Goal: Information Seeking & Learning: Learn about a topic

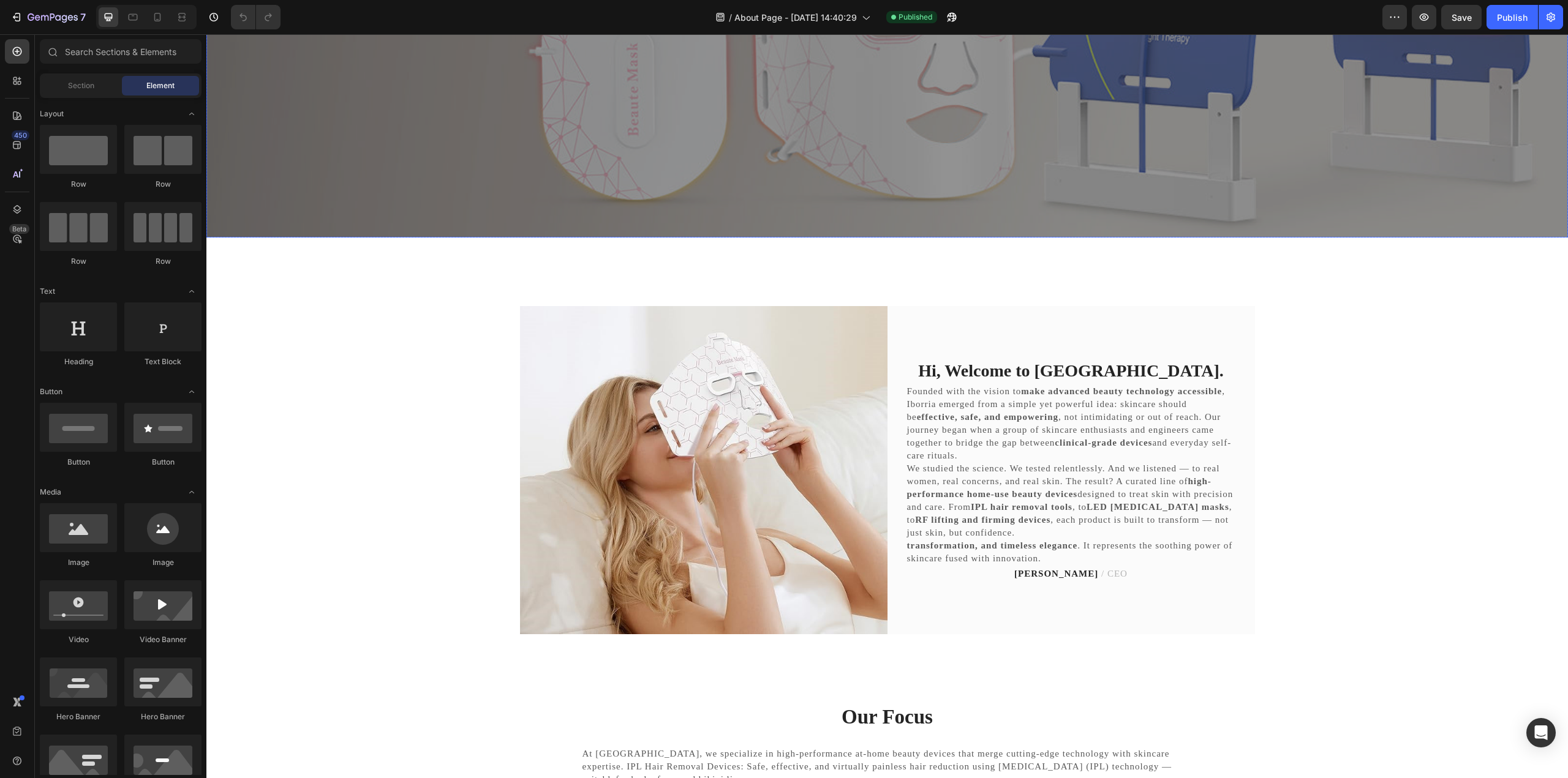
scroll to position [429, 0]
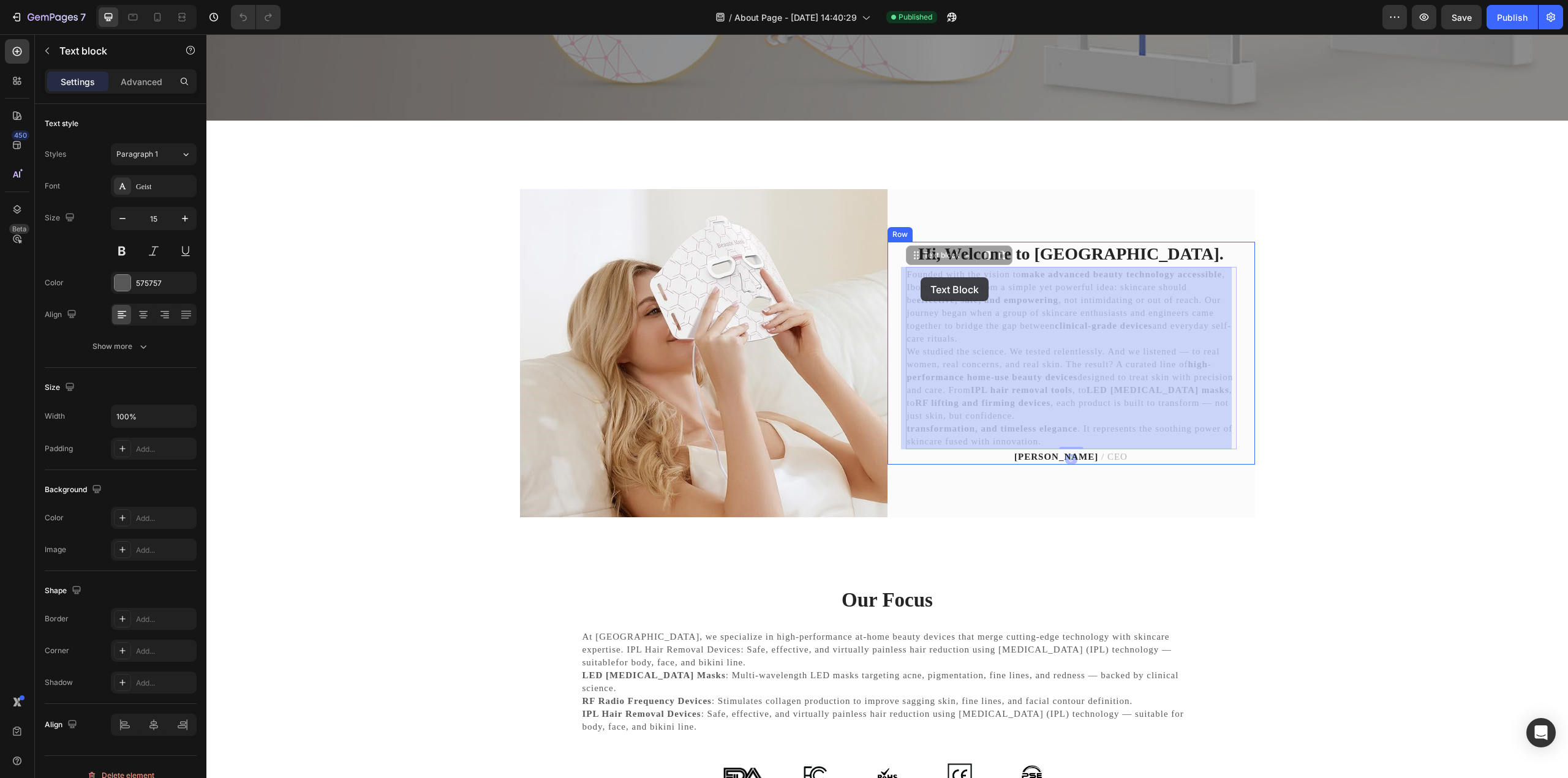
drag, startPoint x: 904, startPoint y: 273, endPoint x: 920, endPoint y: 277, distance: 16.5
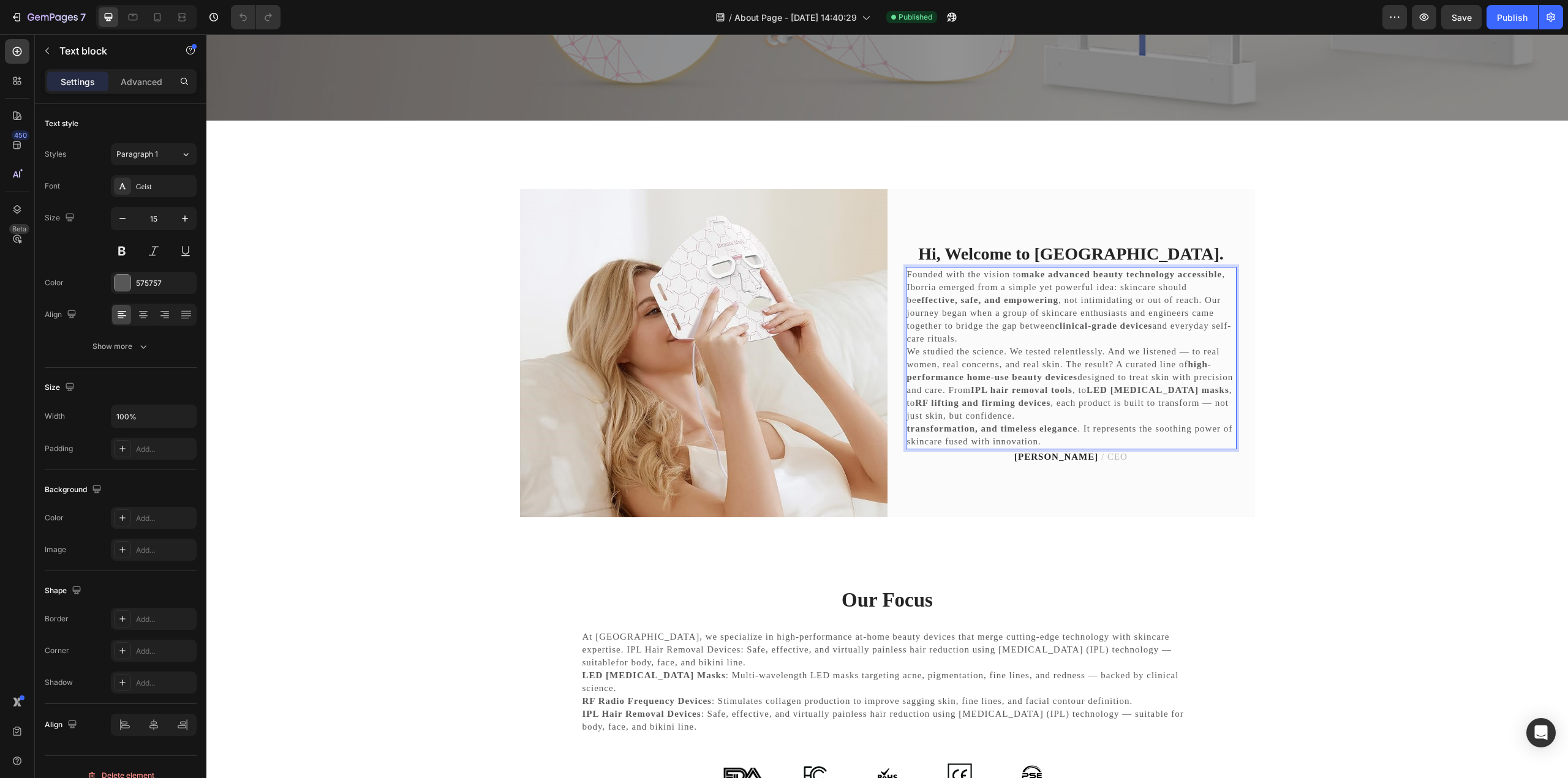
click at [1038, 349] on p "We studied the science. We tested relentlessly. And we listened — to real women…" at bounding box center [1071, 384] width 328 height 77
click at [987, 292] on p "Founded with the vision to make advanced beauty technology accessible , Iborria…" at bounding box center [1071, 306] width 328 height 77
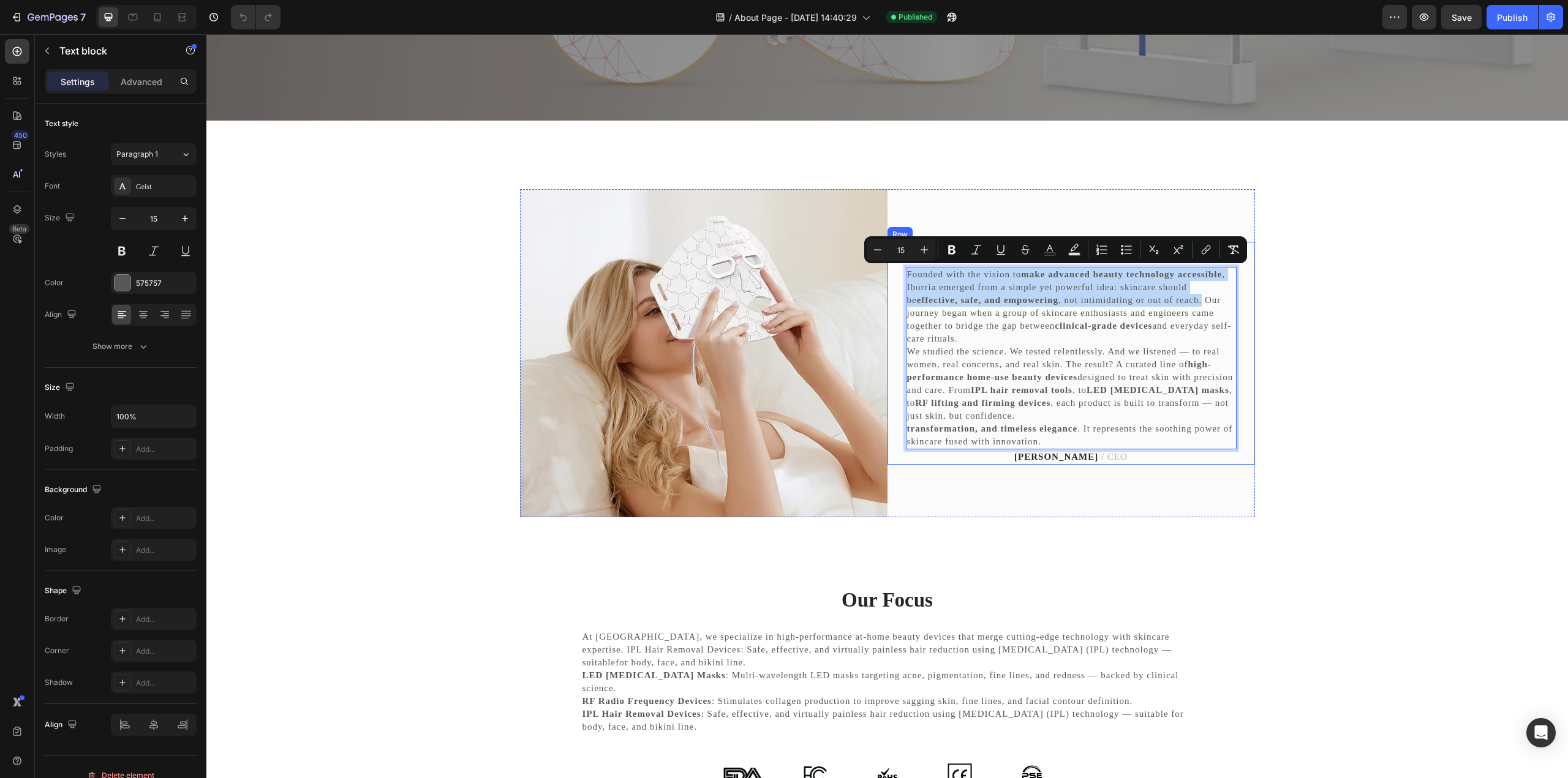
drag, startPoint x: 1039, startPoint y: 313, endPoint x: 898, endPoint y: 280, distance: 144.8
click at [898, 280] on div "Hi, Welcome to [GEOGRAPHIC_DATA]. Heading Founded with the vision to make advan…" at bounding box center [1071, 353] width 368 height 223
copy p "Founded with the vision to make advanced beauty technology accessible , Iborria…"
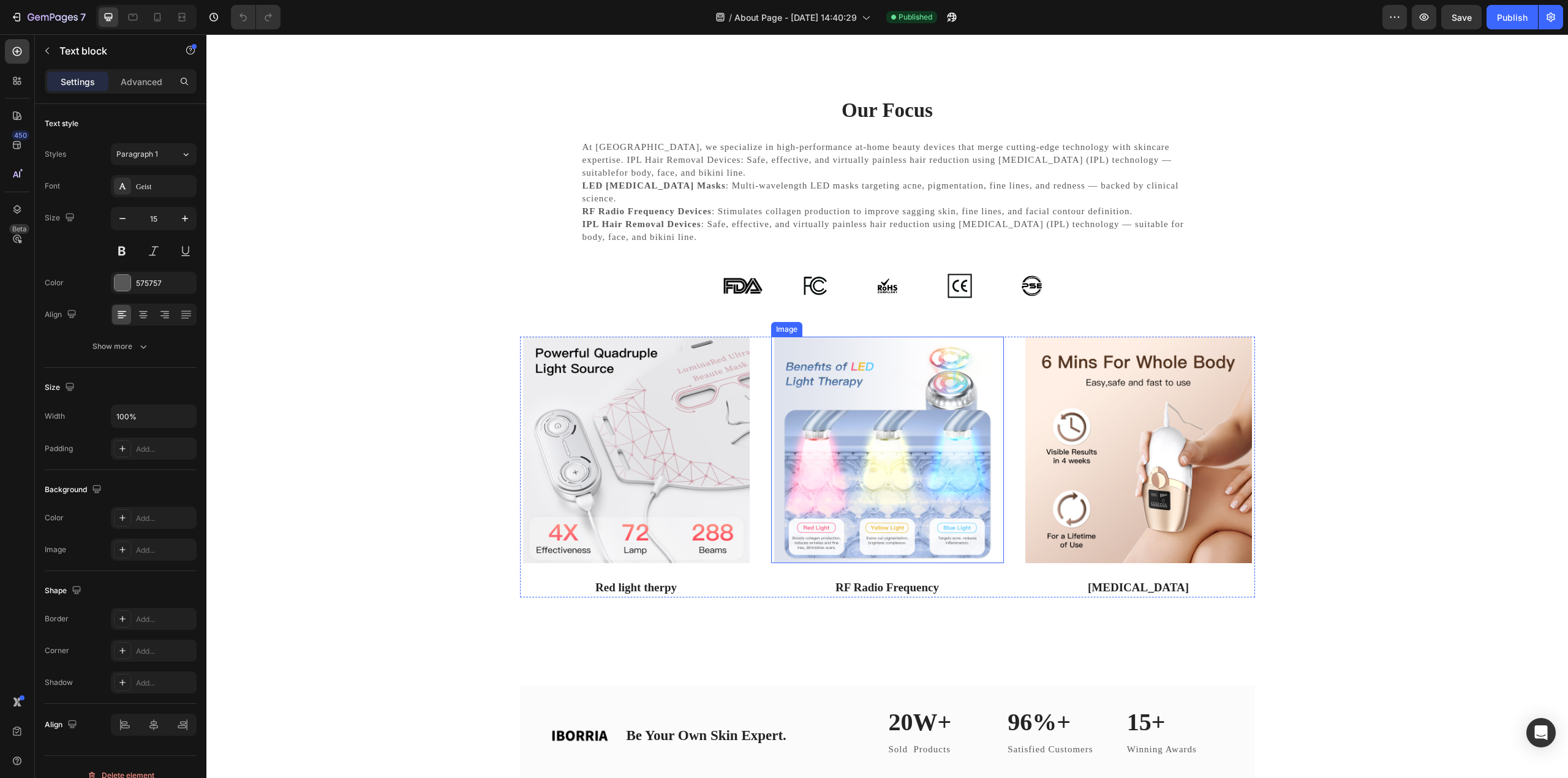
type input "16"
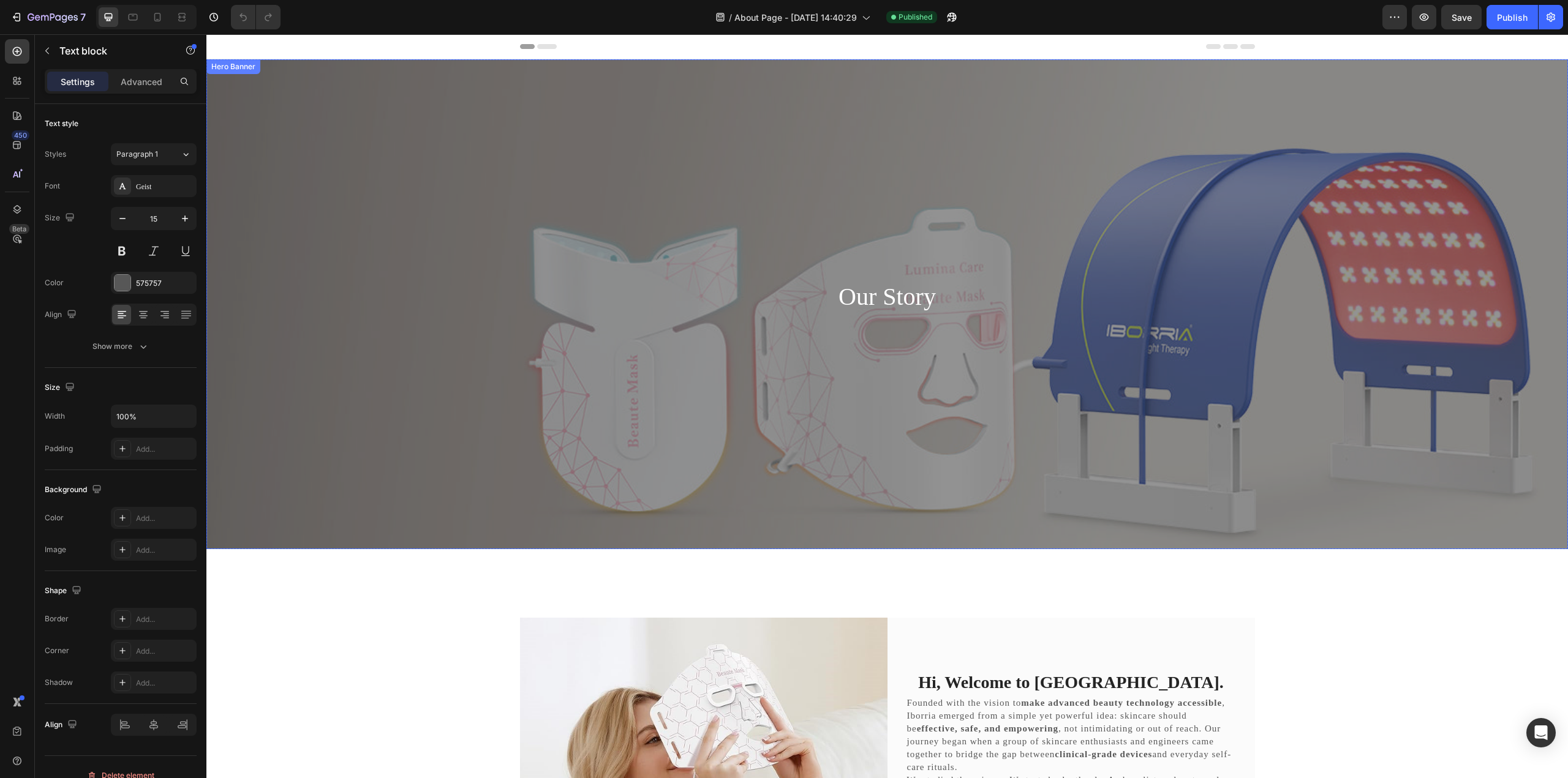
scroll to position [368, 0]
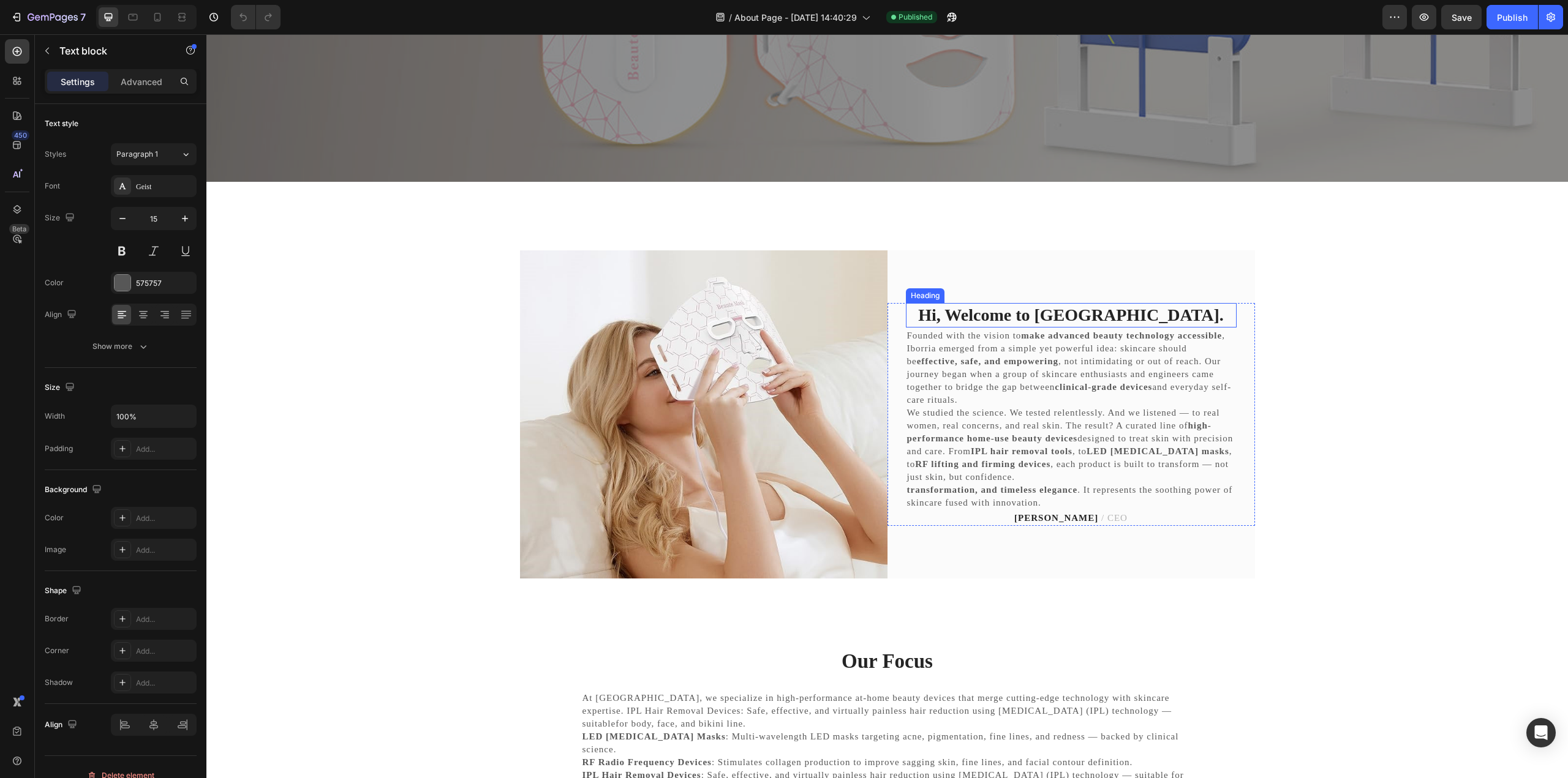
click at [965, 309] on h2 "Hi, Welcome to [GEOGRAPHIC_DATA]." at bounding box center [1071, 316] width 331 height 25
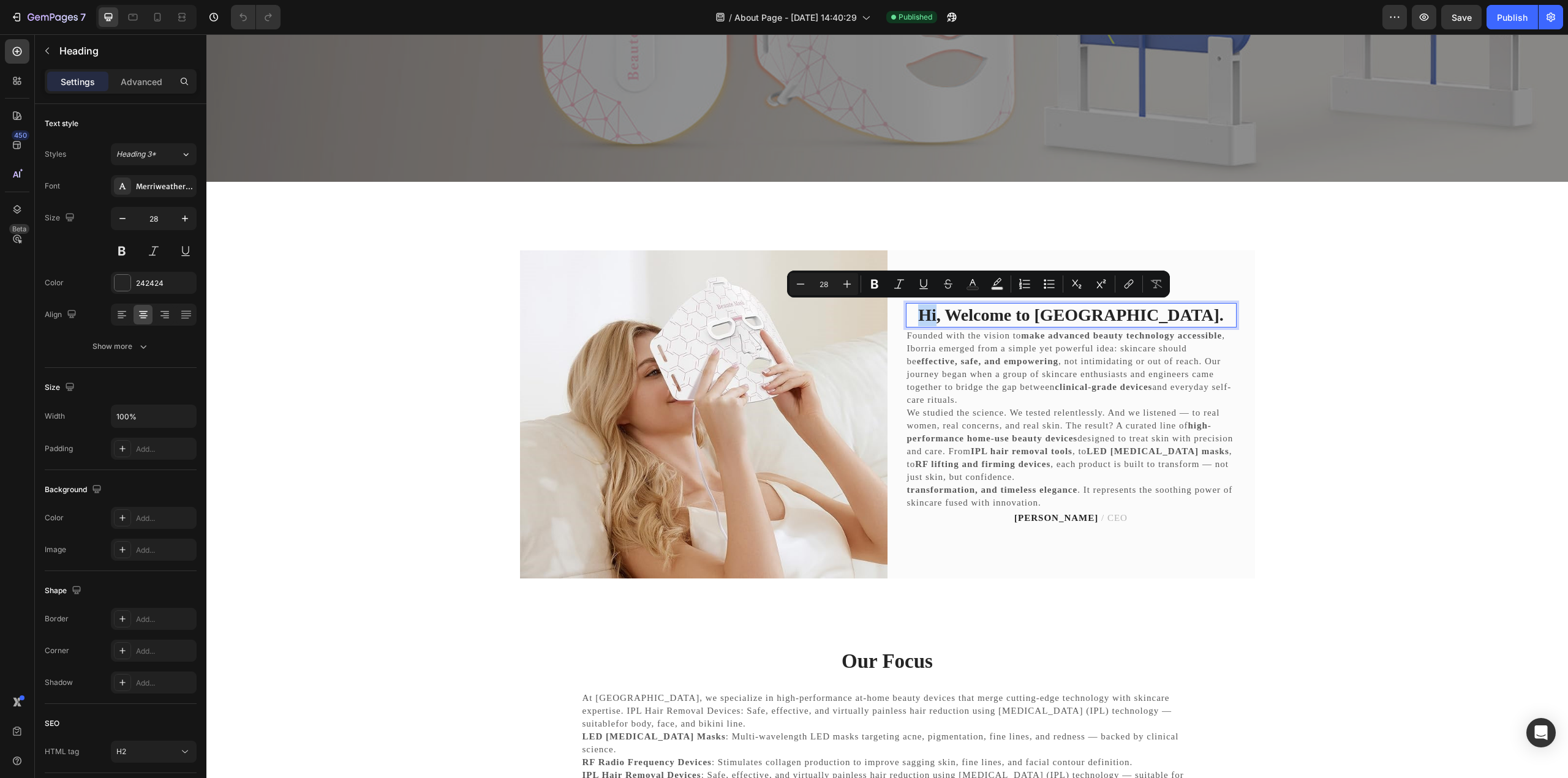
click at [975, 316] on p "Hi, Welcome to [GEOGRAPHIC_DATA]." at bounding box center [1071, 316] width 328 height 22
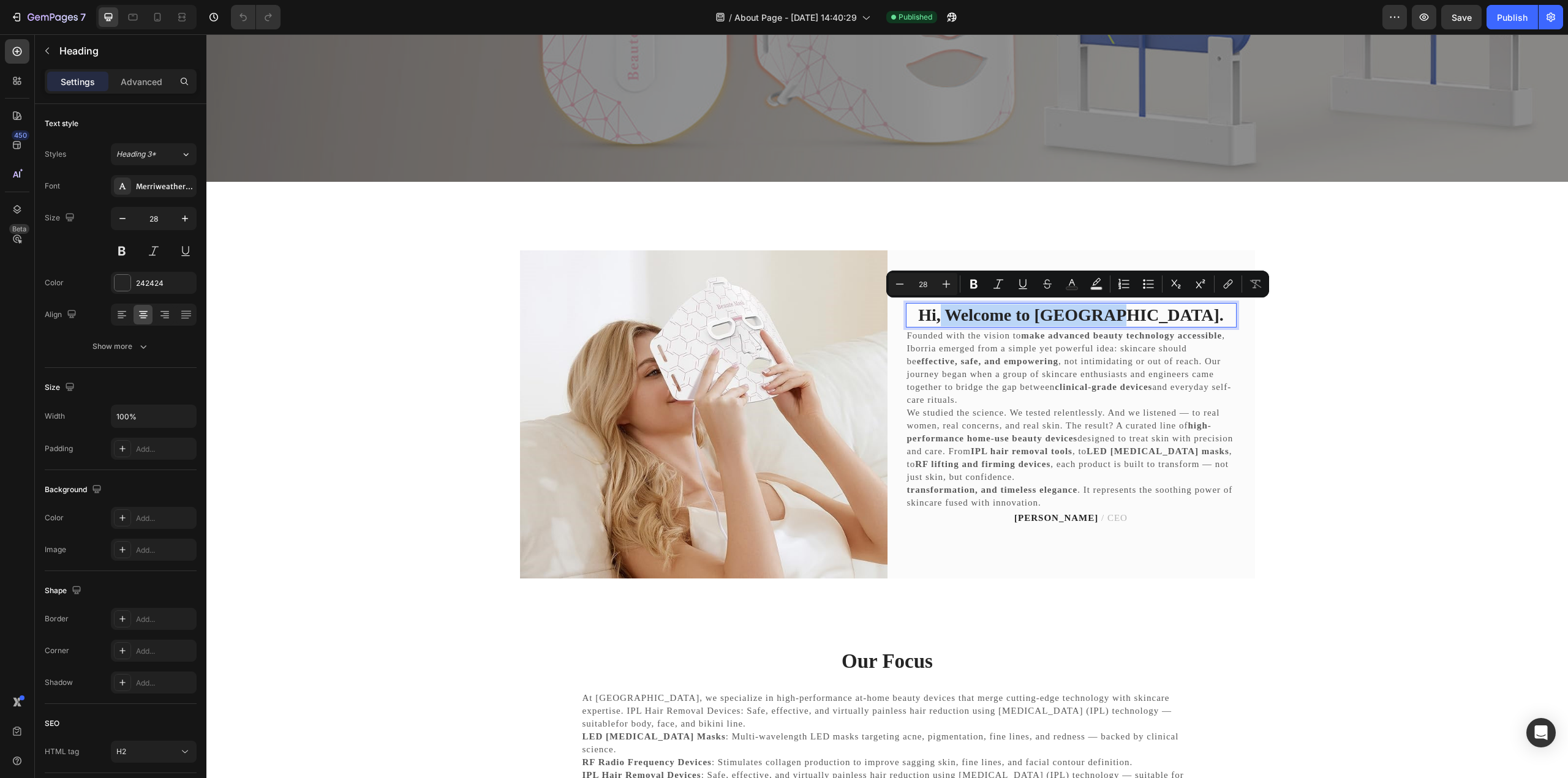
drag, startPoint x: 994, startPoint y: 316, endPoint x: 1170, endPoint y: 320, distance: 176.0
click at [1170, 320] on p "Hi, Welcome to [GEOGRAPHIC_DATA]." at bounding box center [1071, 316] width 328 height 22
copy p "Welcome to [GEOGRAPHIC_DATA]."
click at [1049, 376] on p "Founded with the vision to make advanced beauty technology accessible , Iborria…" at bounding box center [1071, 368] width 328 height 77
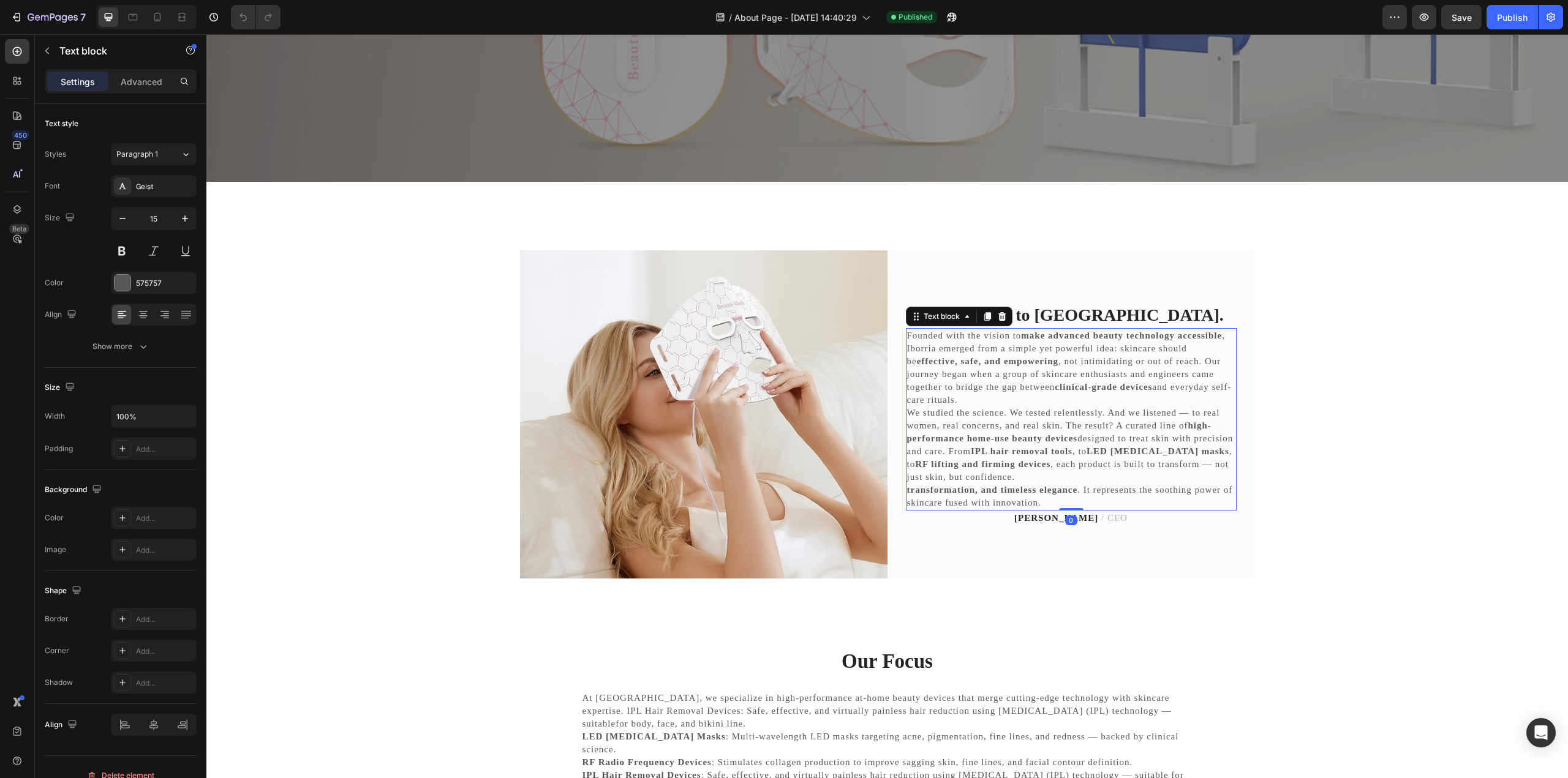
click at [1049, 376] on p "Founded with the vision to make advanced beauty technology accessible , Iborria…" at bounding box center [1071, 368] width 328 height 77
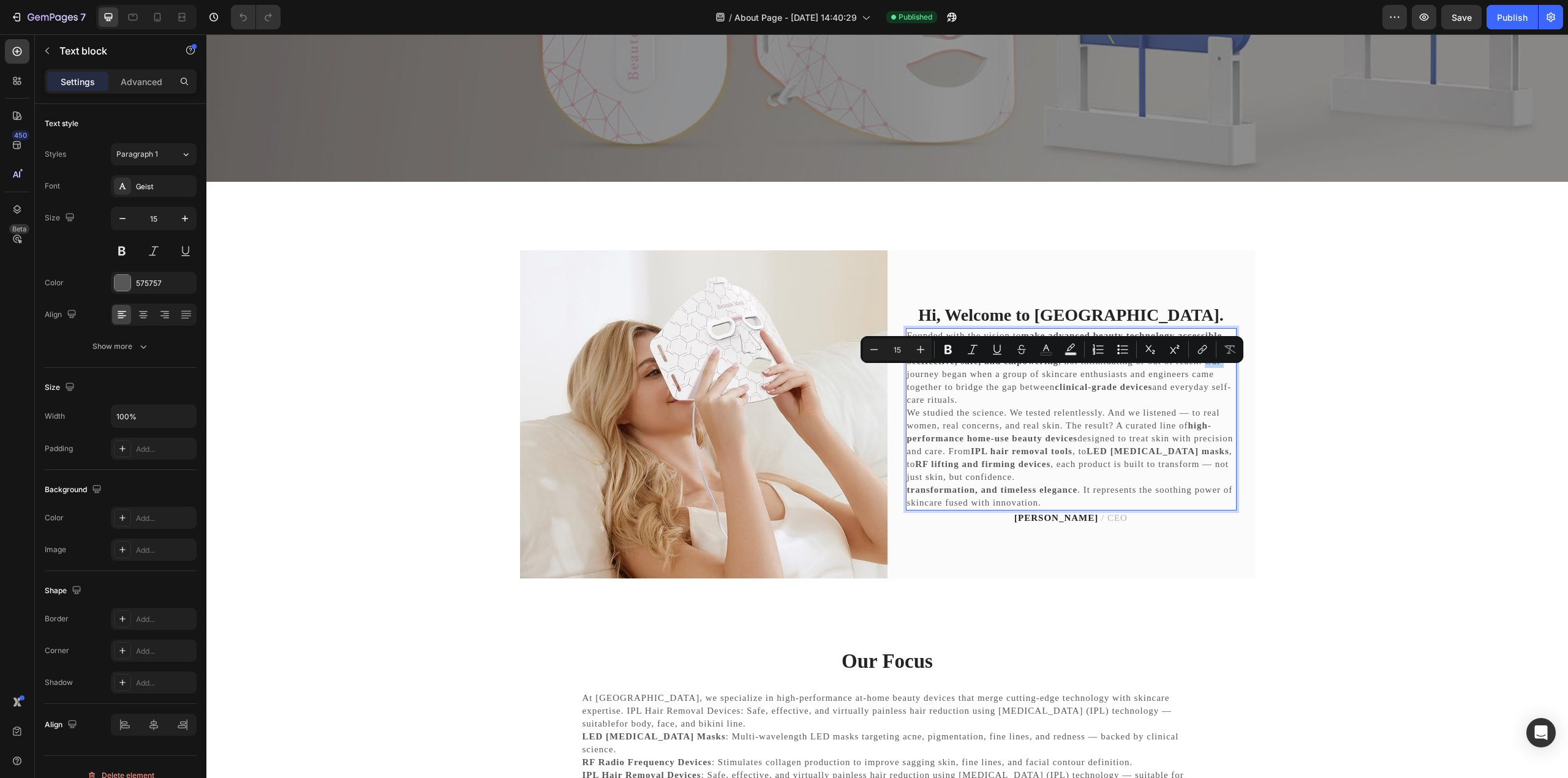
click at [1052, 375] on p "Founded with the vision to make advanced beauty technology accessible , Iborria…" at bounding box center [1071, 368] width 328 height 77
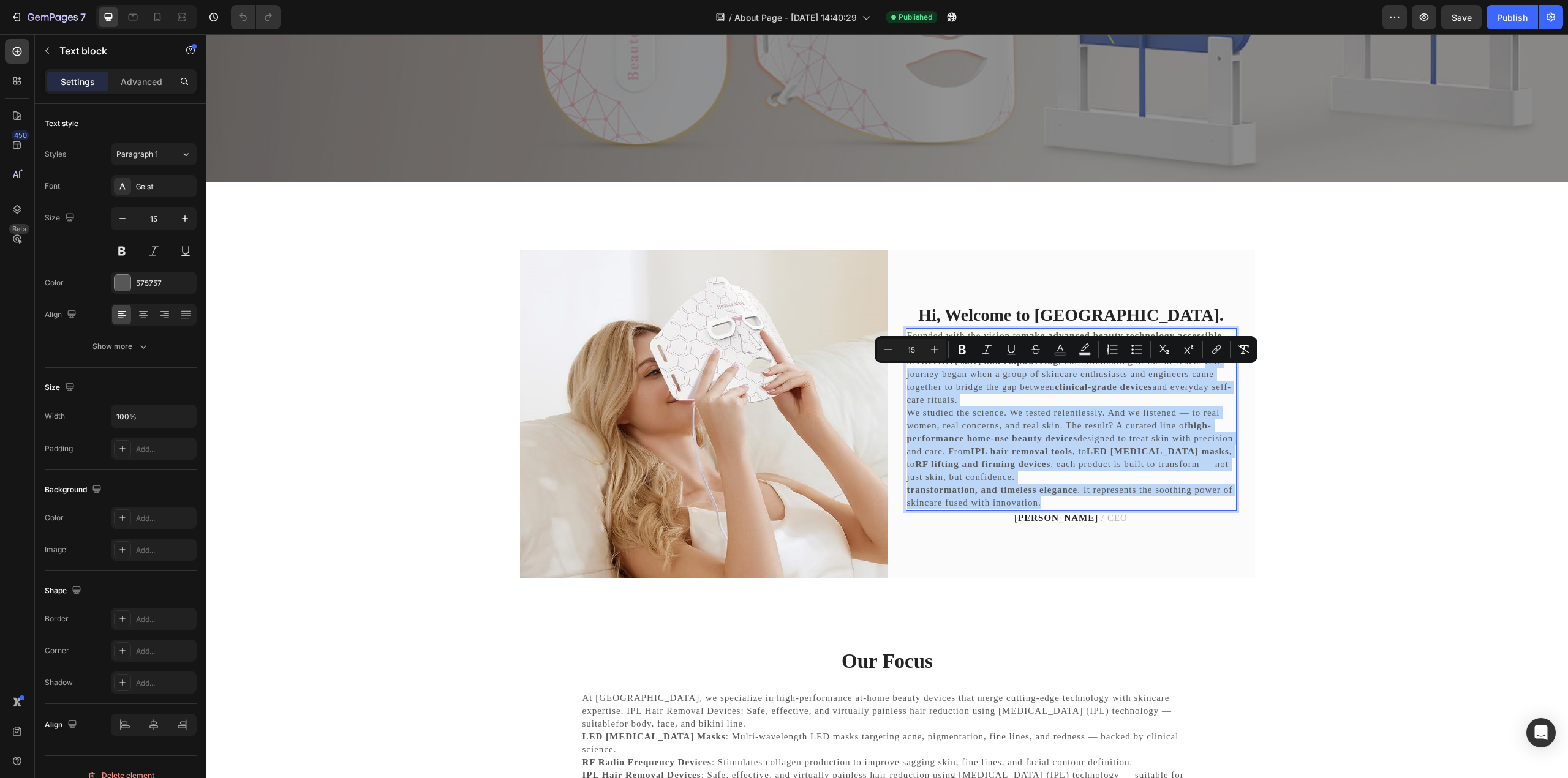
drag, startPoint x: 1042, startPoint y: 376, endPoint x: 1157, endPoint y: 497, distance: 166.9
click at [1157, 497] on div "Founded with the vision to make advanced beauty technology accessible , Iborria…" at bounding box center [1071, 419] width 331 height 183
copy div "Our journey began when a group of skincare enthusiasts and engineers came toget…"
click at [1046, 530] on div "Hi, Welcome to [GEOGRAPHIC_DATA]. Heading Founded with the vision to make advan…" at bounding box center [1071, 415] width 368 height 328
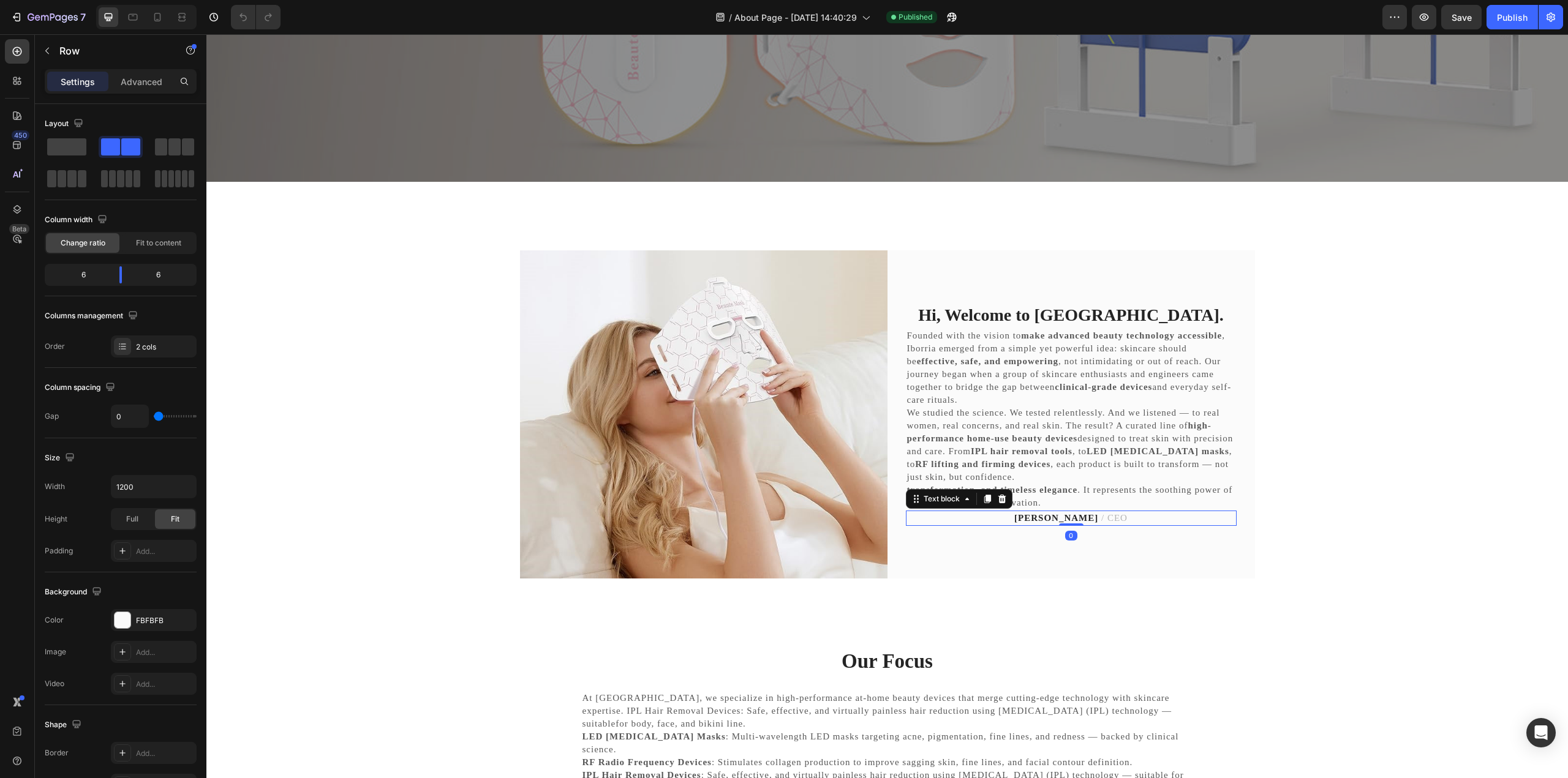
click at [1021, 515] on strong "[PERSON_NAME]" at bounding box center [1056, 518] width 84 height 10
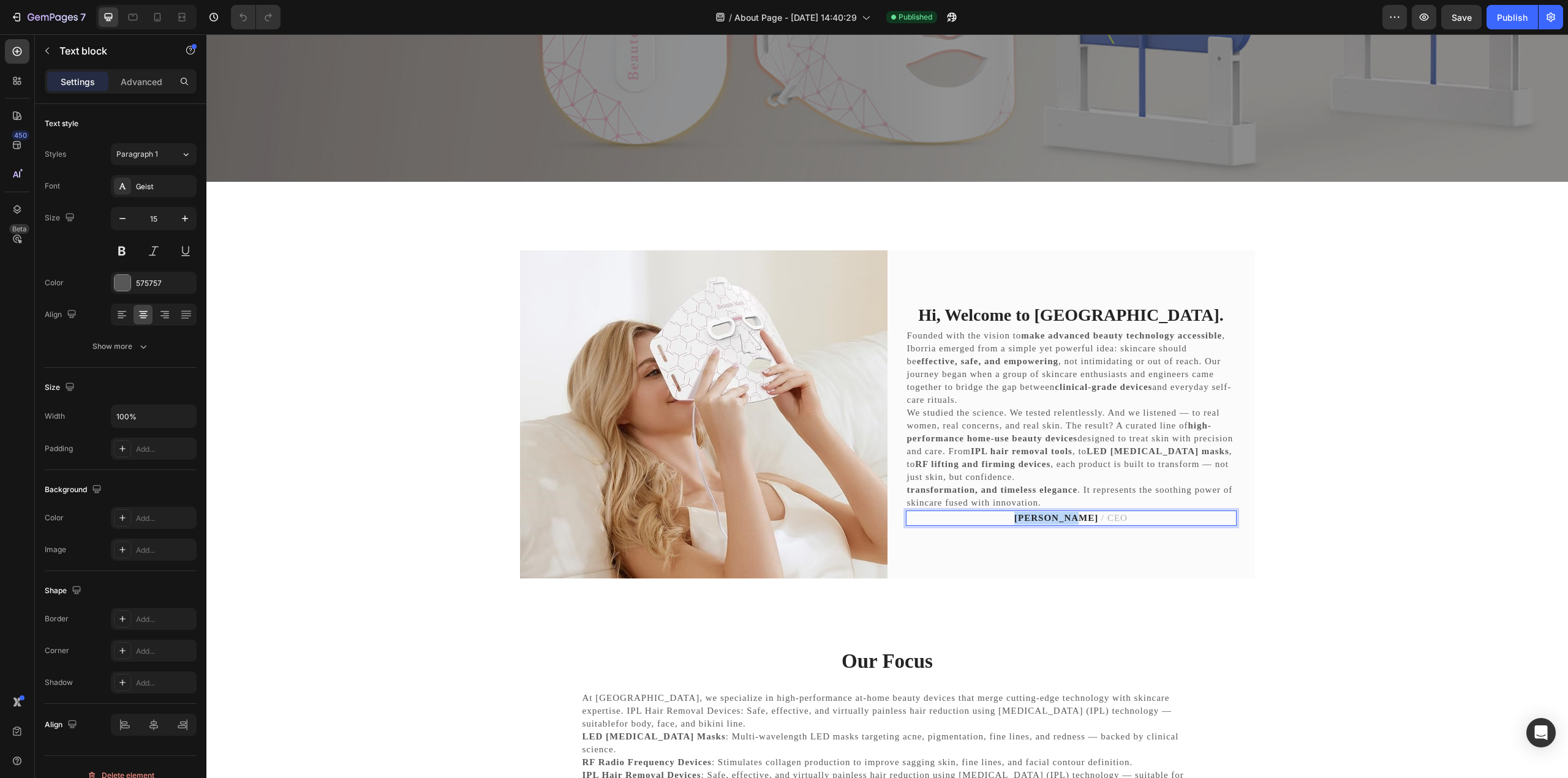
click at [1021, 515] on strong "[PERSON_NAME]" at bounding box center [1056, 518] width 84 height 10
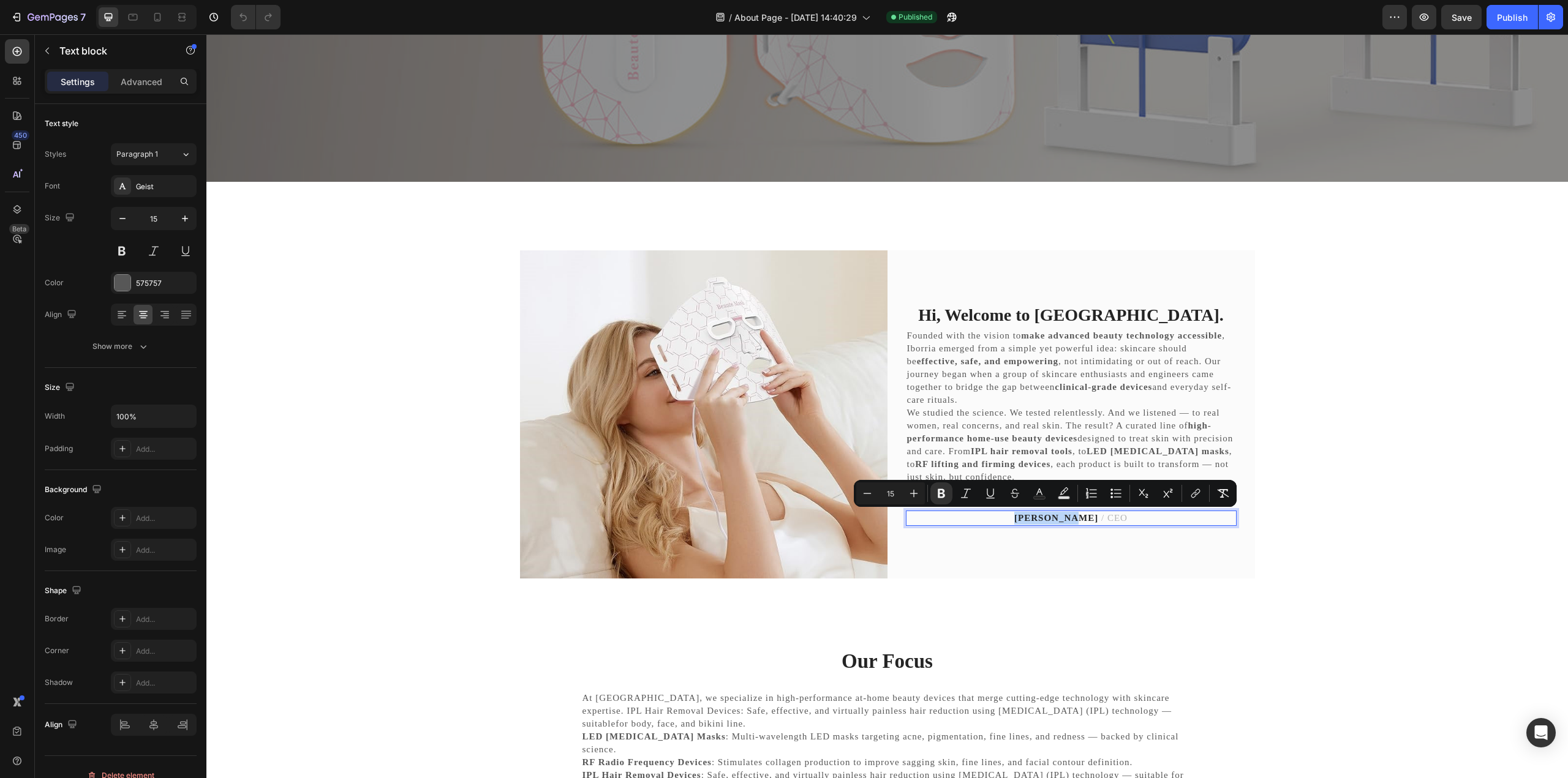
click at [1020, 521] on strong "[PERSON_NAME]" at bounding box center [1056, 518] width 84 height 10
drag, startPoint x: 1020, startPoint y: 519, endPoint x: 1114, endPoint y: 519, distance: 94.0
click at [1114, 519] on p "[PERSON_NAME] / CEO" at bounding box center [1071, 518] width 328 height 13
copy p "[PERSON_NAME] / CEO"
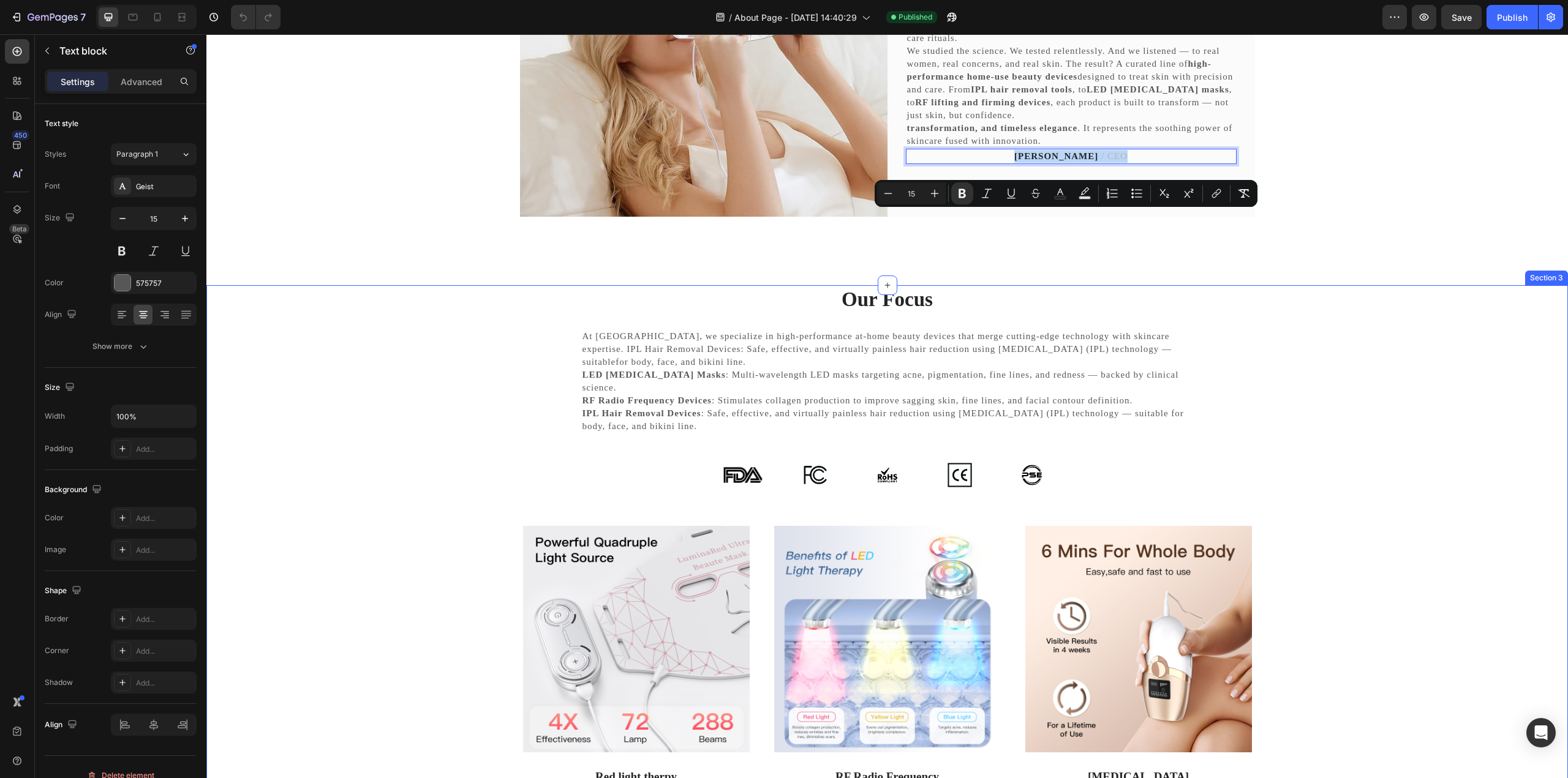
scroll to position [796, 0]
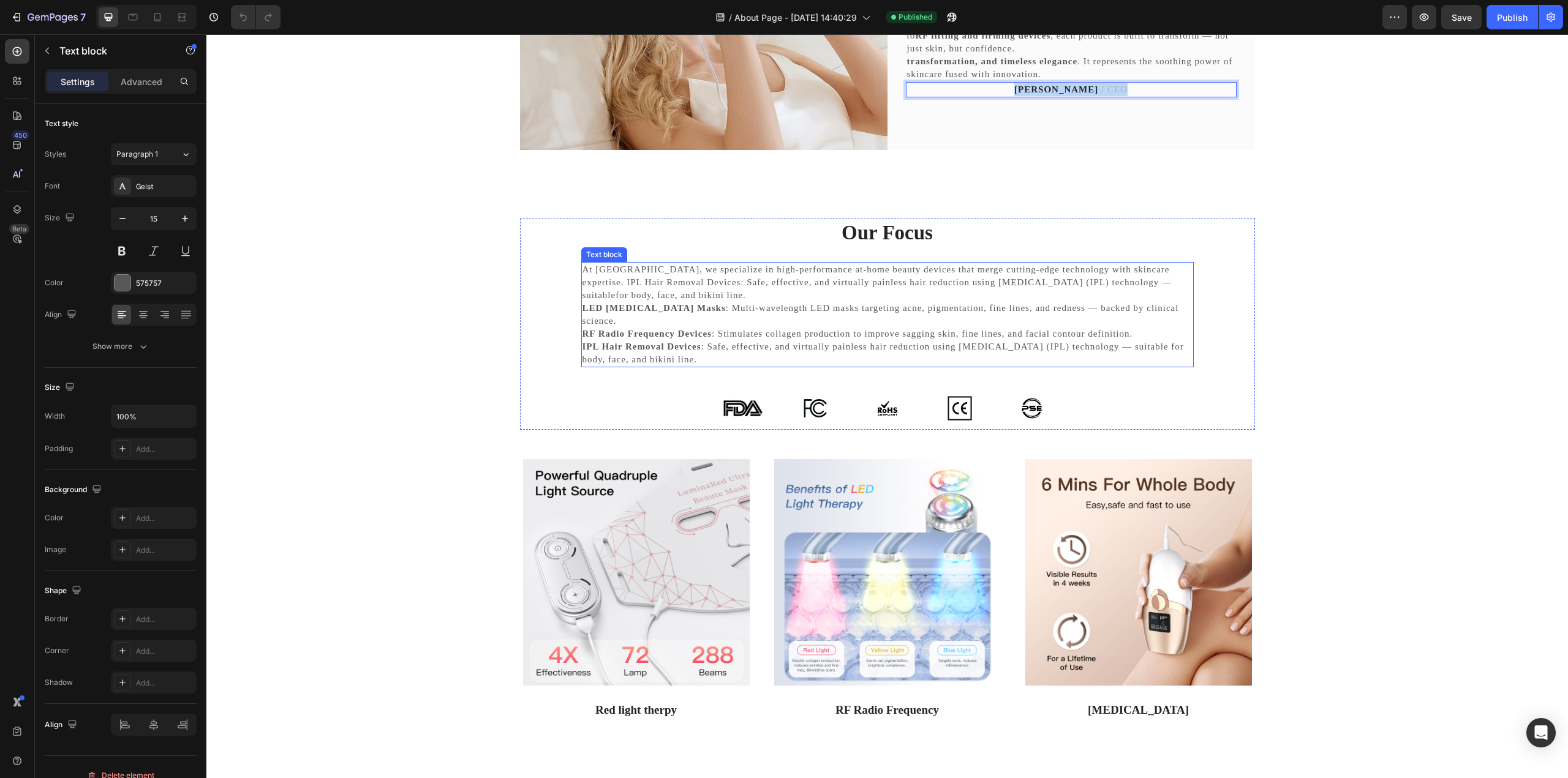
click at [860, 314] on p "At [GEOGRAPHIC_DATA], we specialize in high-performance at-home beauty devices …" at bounding box center [887, 301] width 610 height 77
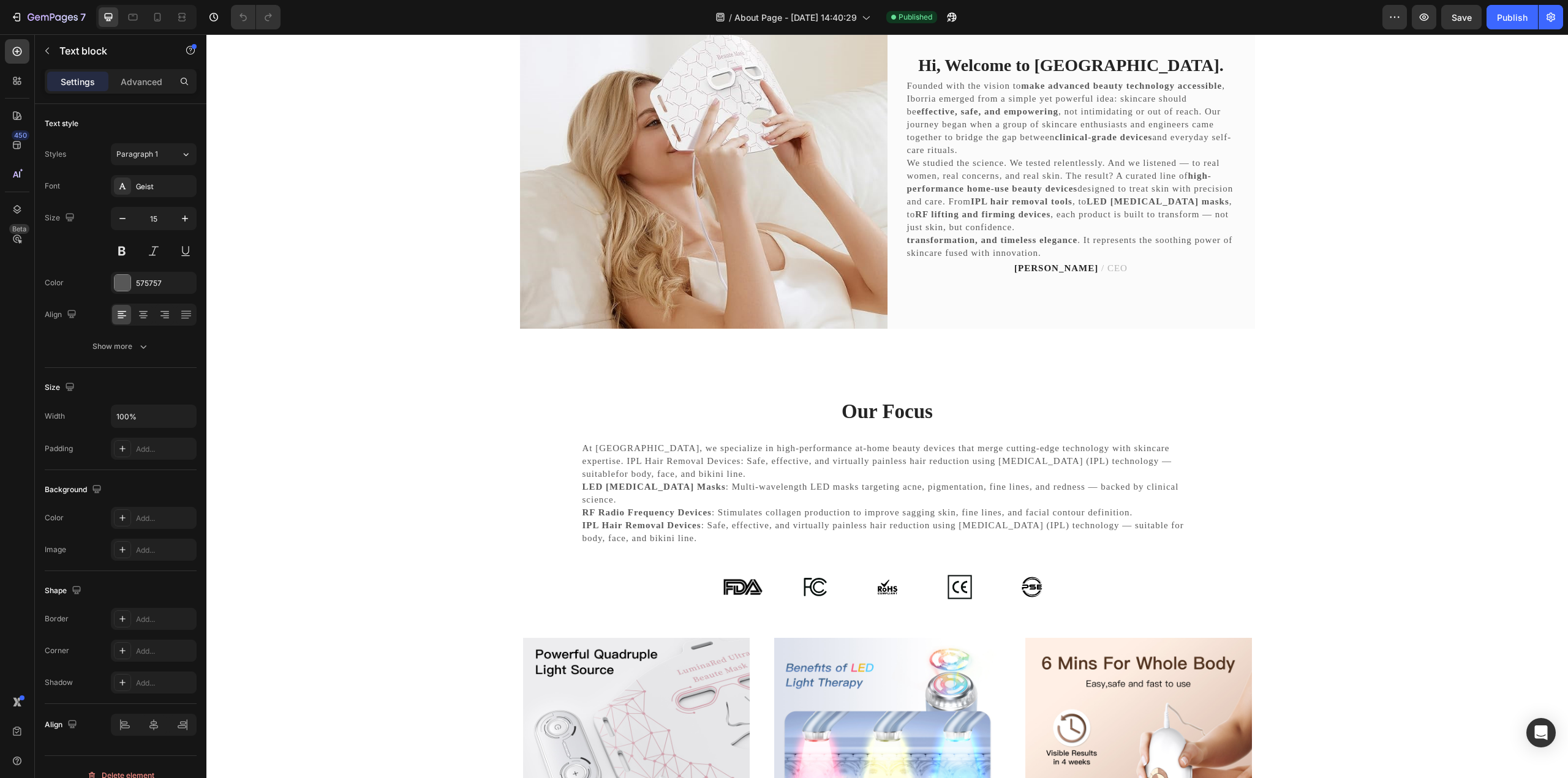
scroll to position [673, 0]
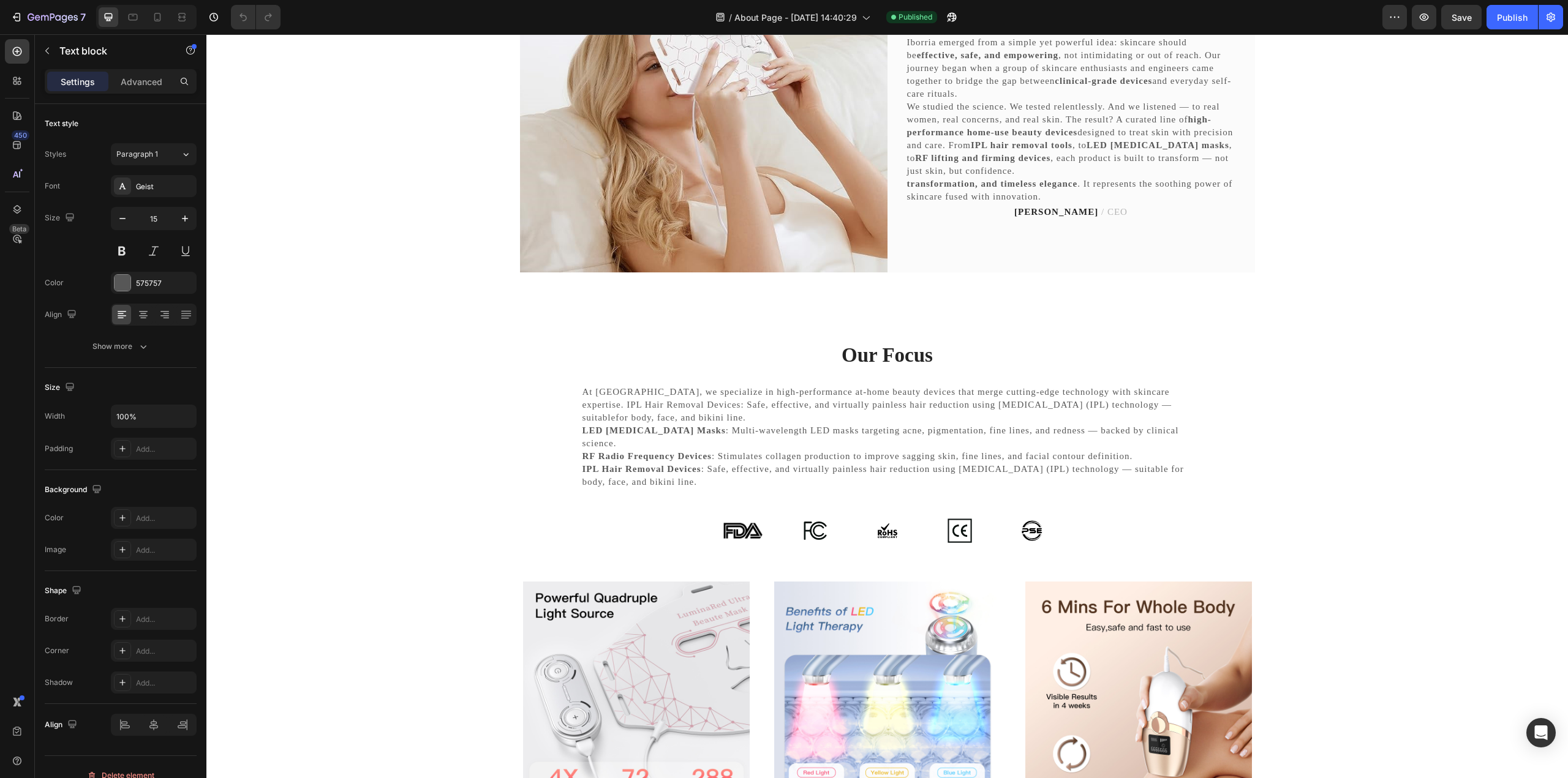
click at [867, 454] on p "At [GEOGRAPHIC_DATA], we specialize in high-performance at-home beauty devices …" at bounding box center [887, 424] width 610 height 77
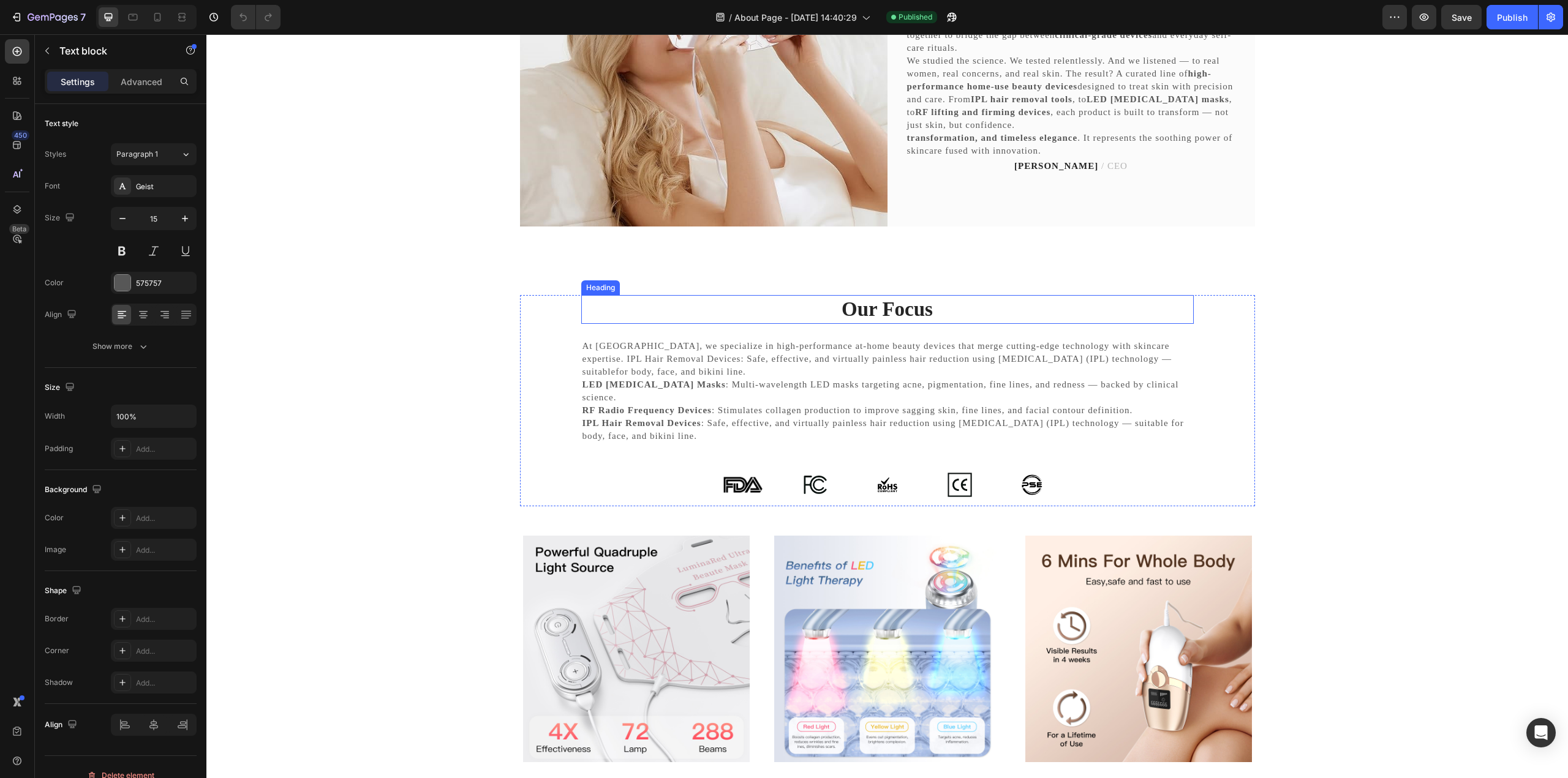
scroll to position [735, 0]
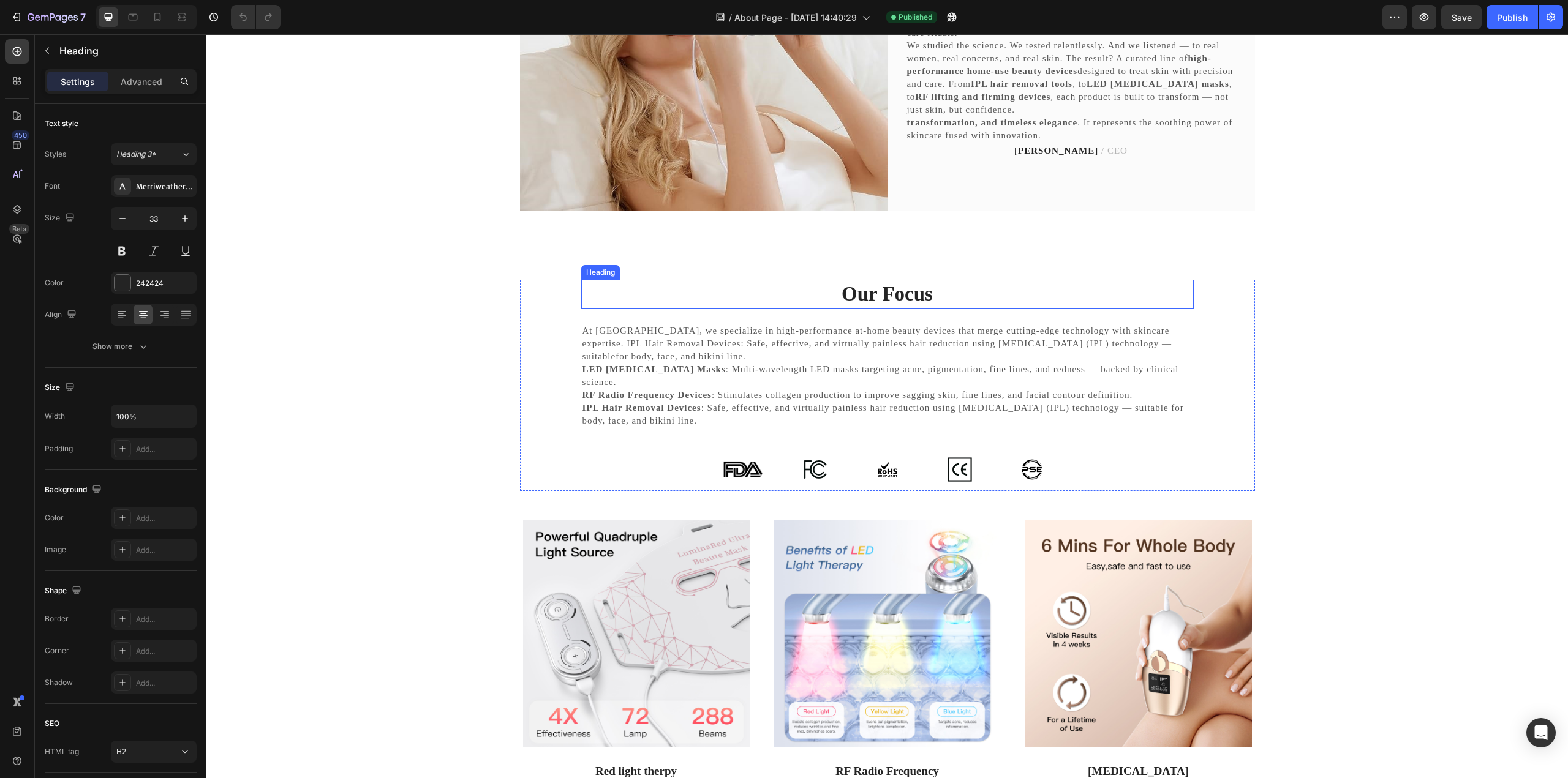
click at [836, 295] on h2 "Our Focus" at bounding box center [887, 294] width 612 height 28
click at [836, 291] on h2 "Our Focus" at bounding box center [887, 294] width 612 height 28
click at [836, 291] on p "Our Focus" at bounding box center [887, 294] width 610 height 27
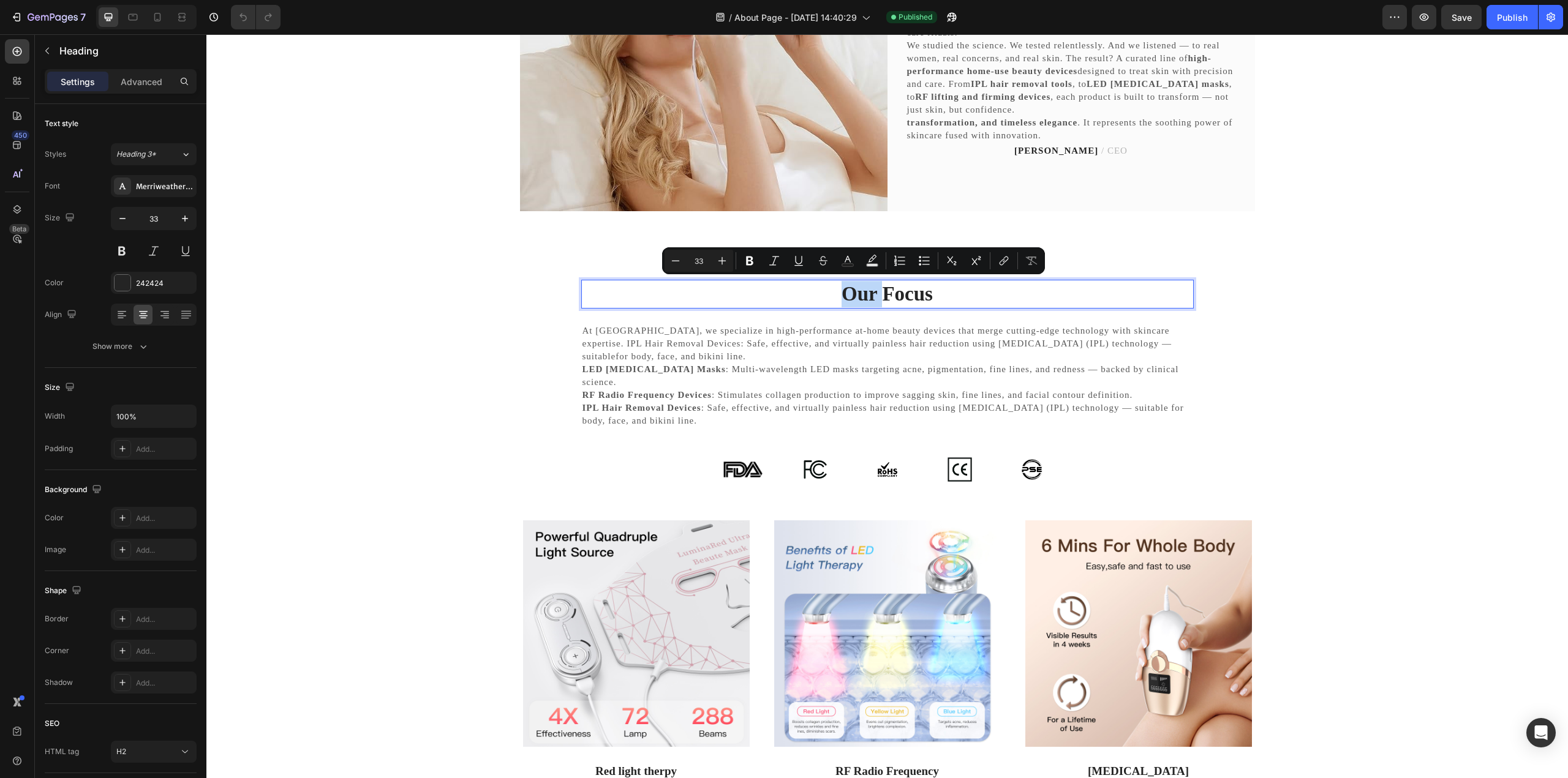
click at [842, 292] on p "Our Focus" at bounding box center [887, 294] width 610 height 27
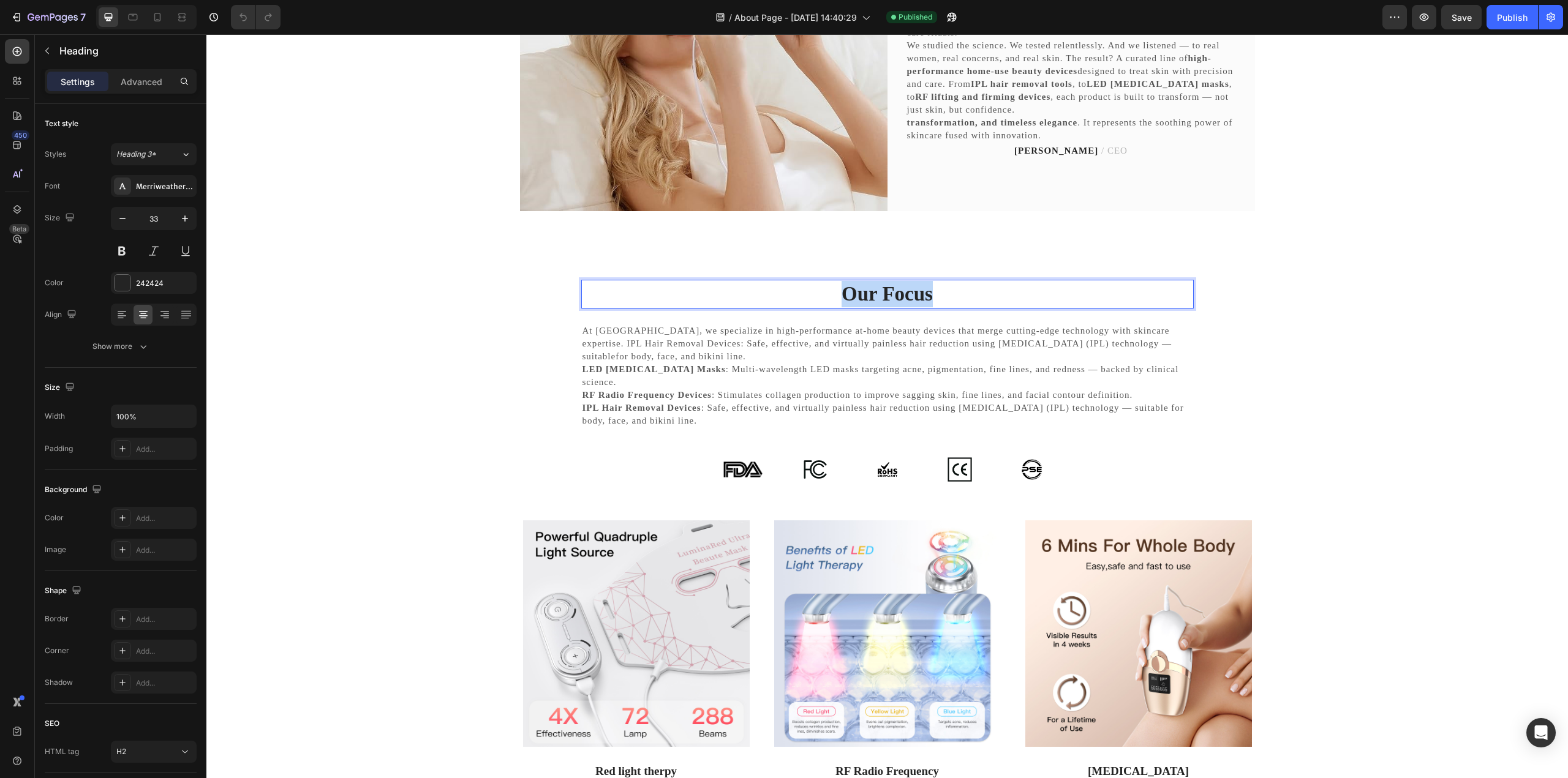
drag, startPoint x: 831, startPoint y: 292, endPoint x: 928, endPoint y: 293, distance: 97.0
click at [928, 293] on p "Our Focus" at bounding box center [887, 294] width 610 height 27
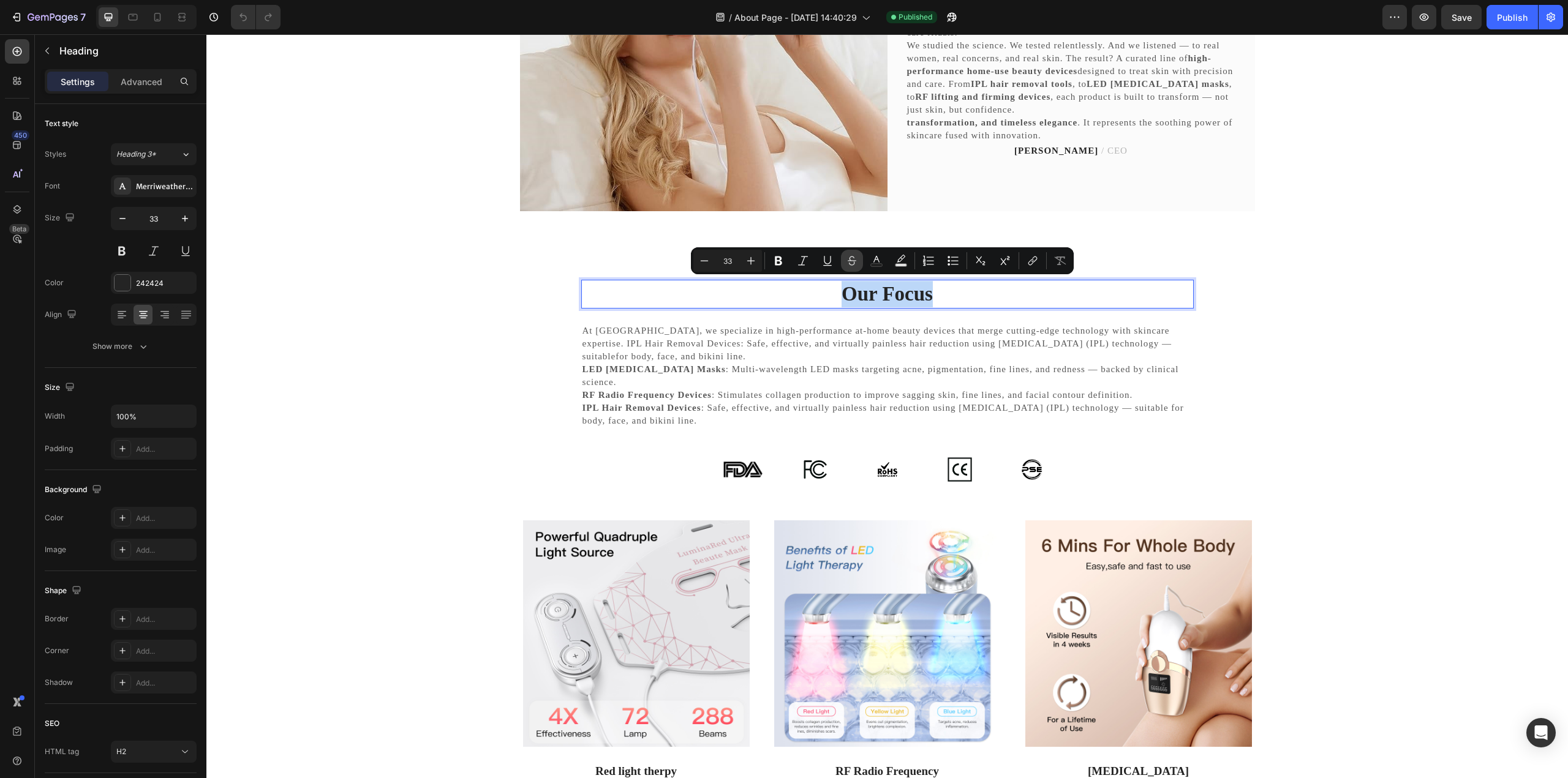
copy p "Our Focus"
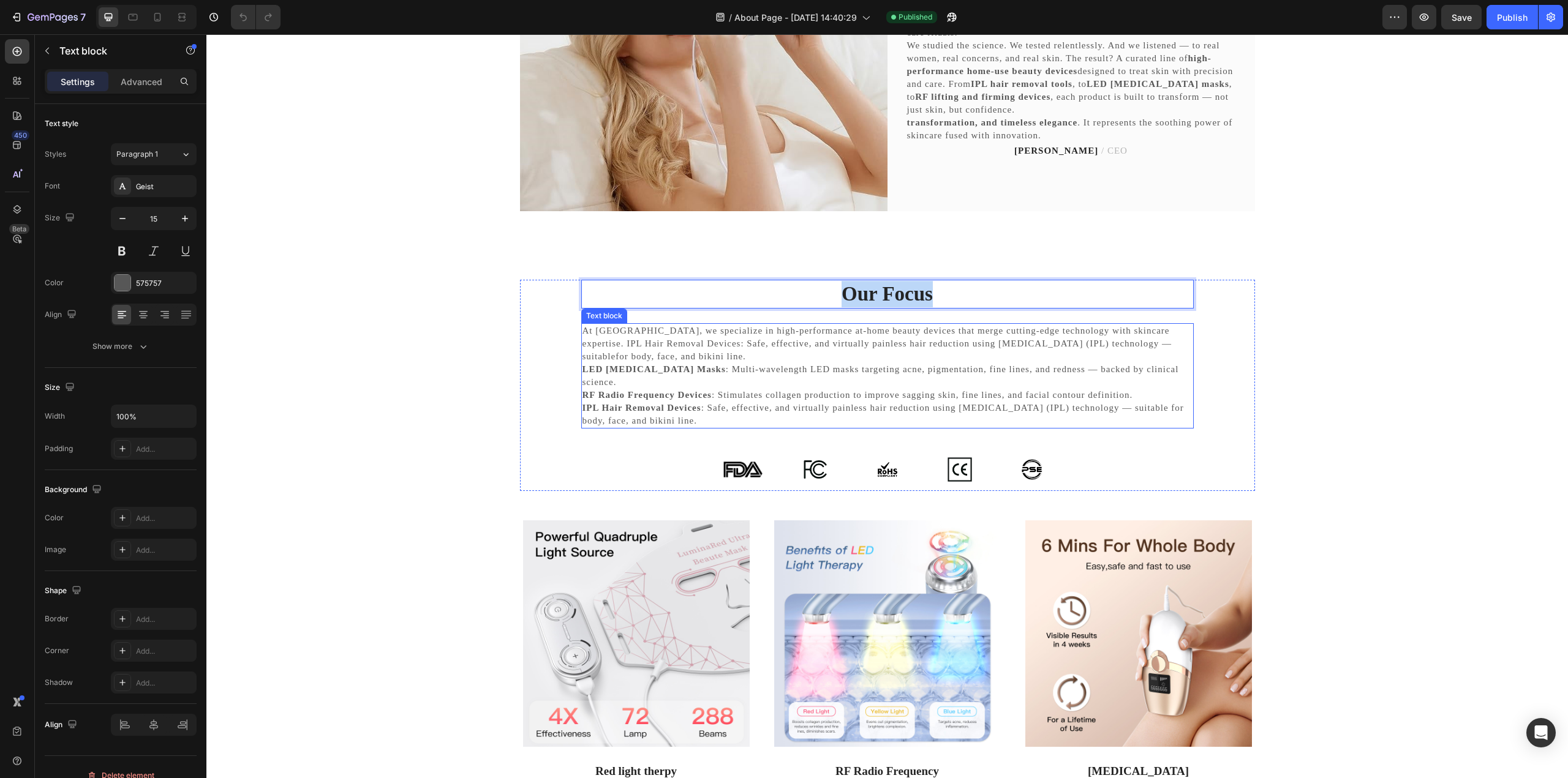
click at [633, 338] on p "At [GEOGRAPHIC_DATA], we specialize in high-performance at-home beauty devices …" at bounding box center [887, 363] width 610 height 77
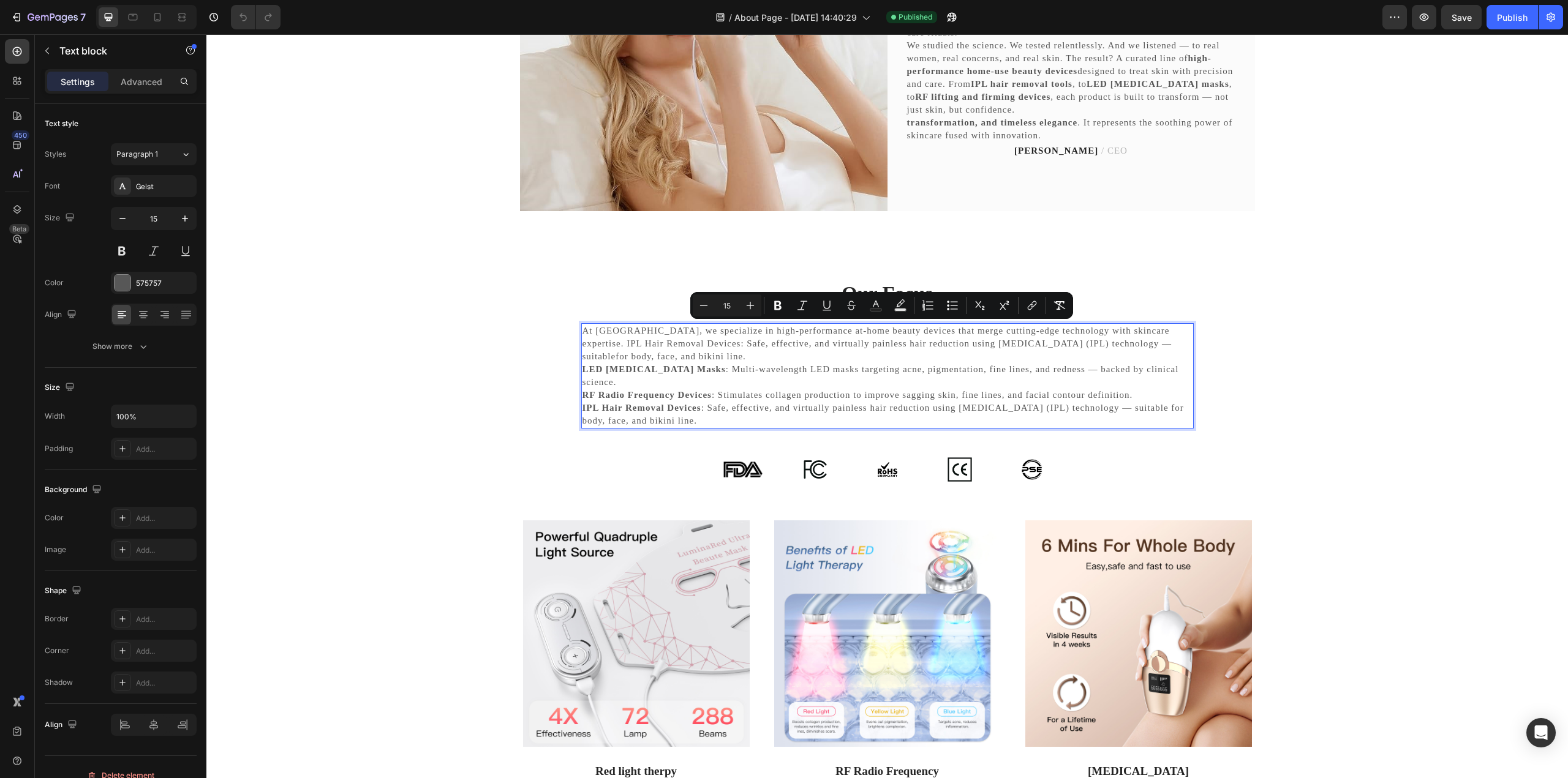
drag, startPoint x: 579, startPoint y: 331, endPoint x: 786, endPoint y: 441, distance: 234.4
click at [786, 429] on div "At [GEOGRAPHIC_DATA], we specialize in high-performance at-home beauty devices …" at bounding box center [887, 376] width 612 height 105
copy div "At [GEOGRAPHIC_DATA], we specialize in high-performance at-home beauty devices …"
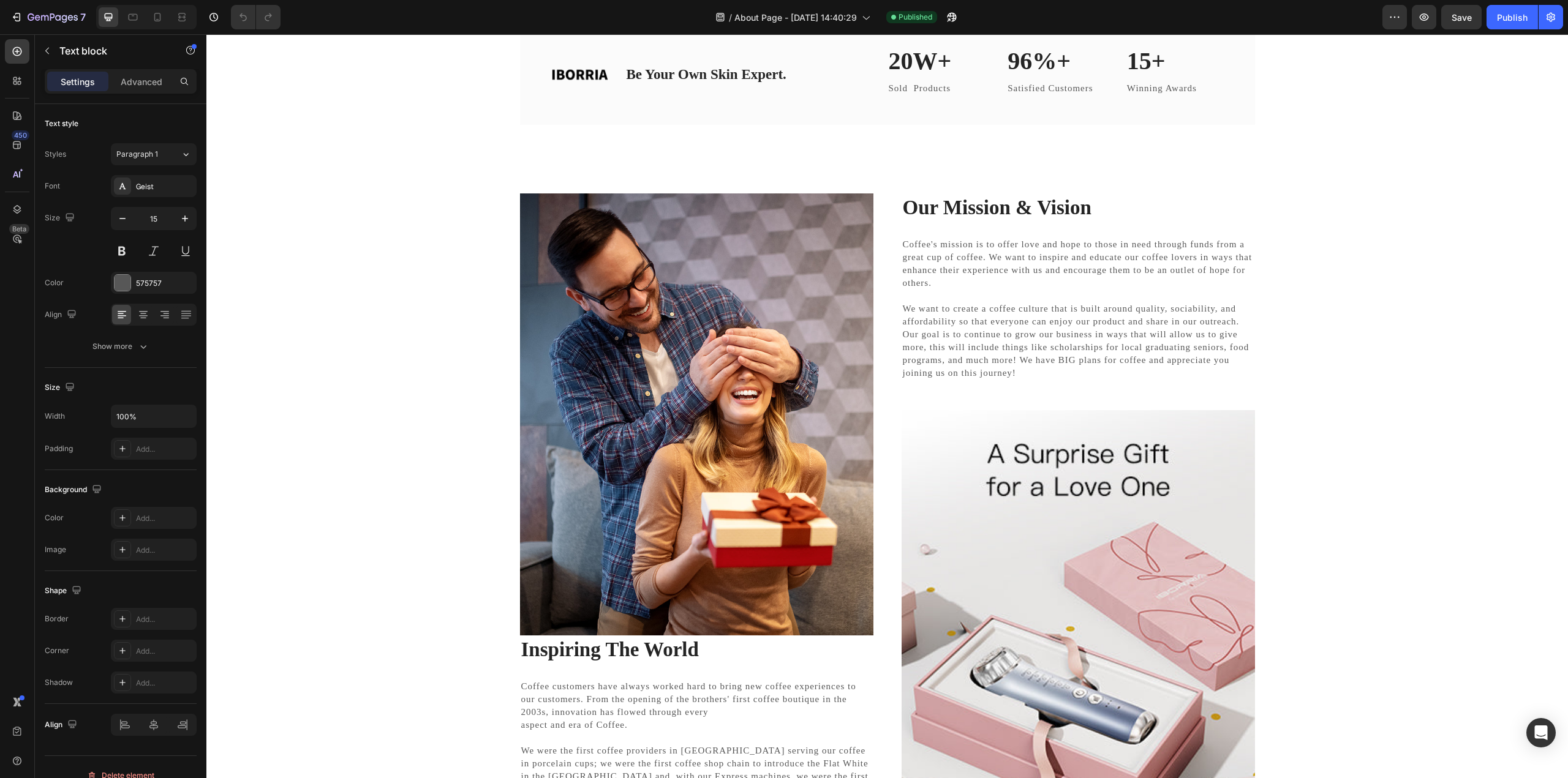
type input "16"
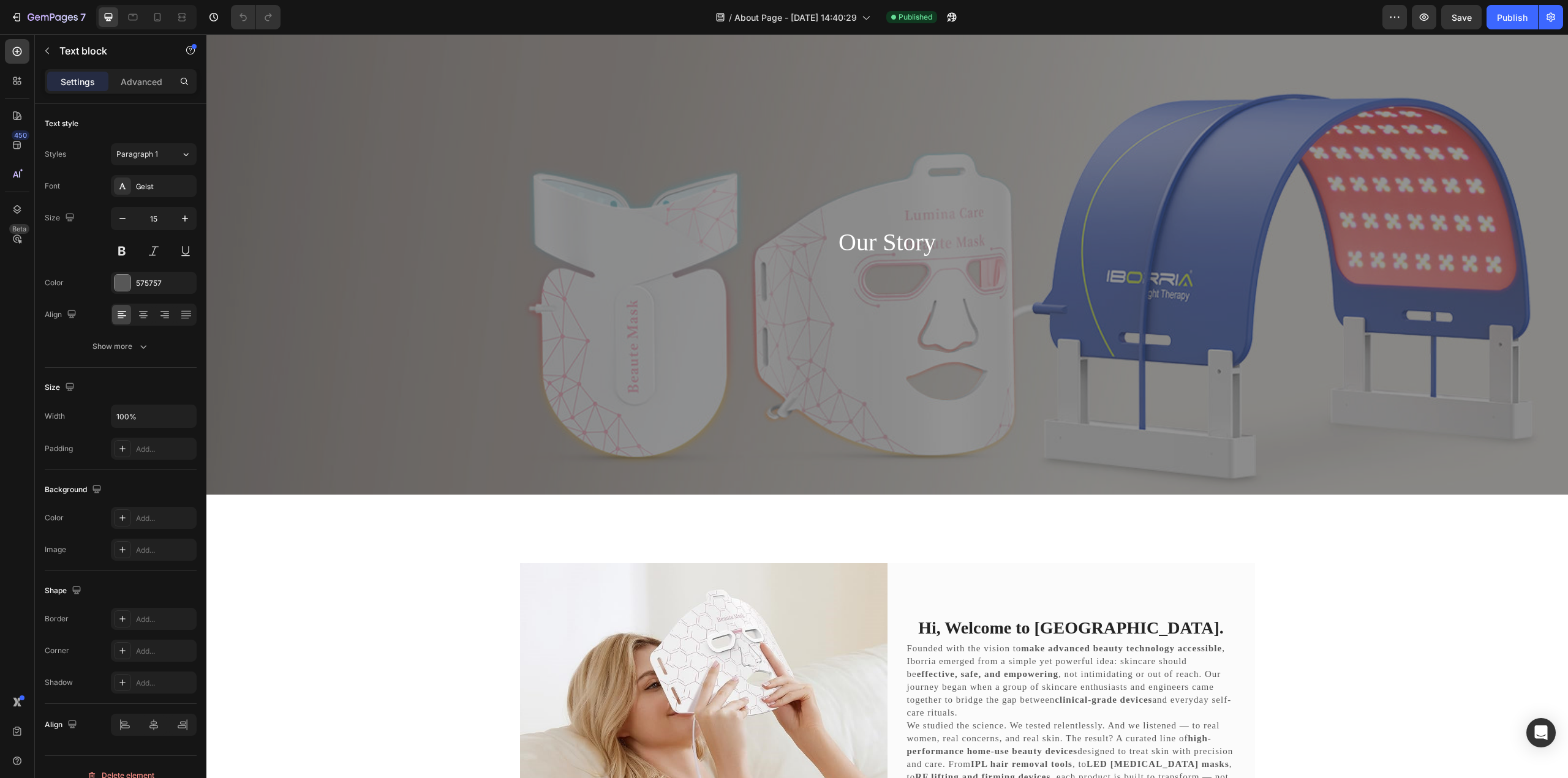
scroll to position [0, 0]
